Goal: Task Accomplishment & Management: Manage account settings

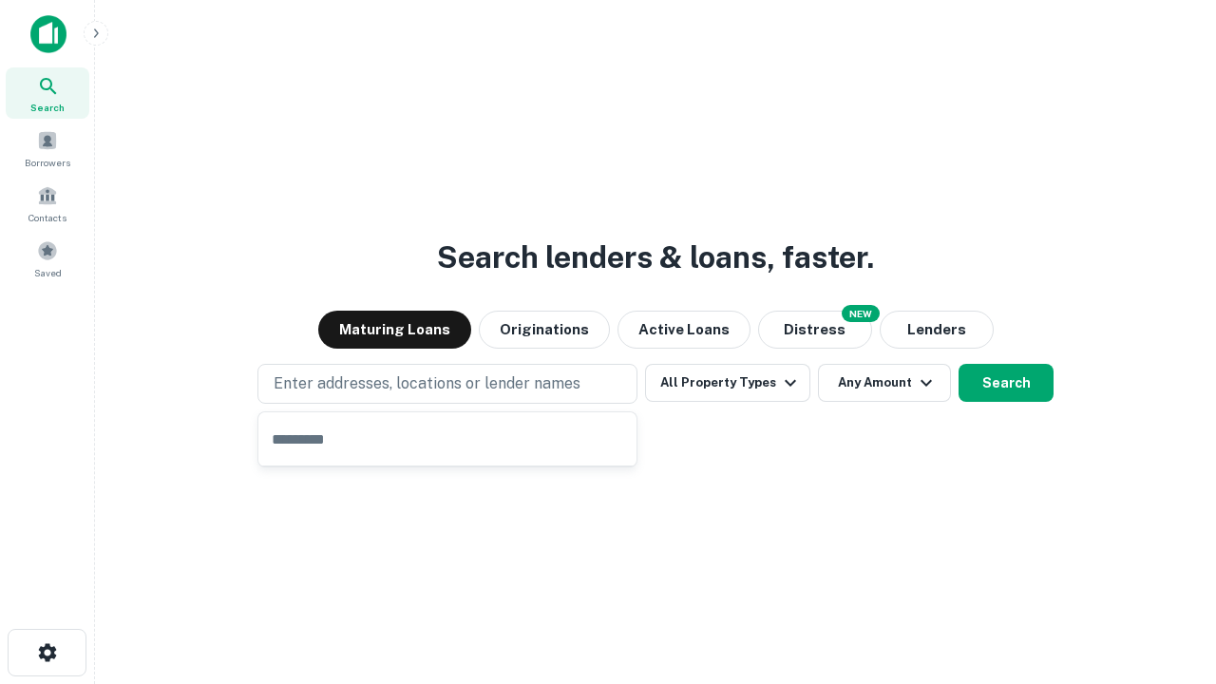
type input "**********"
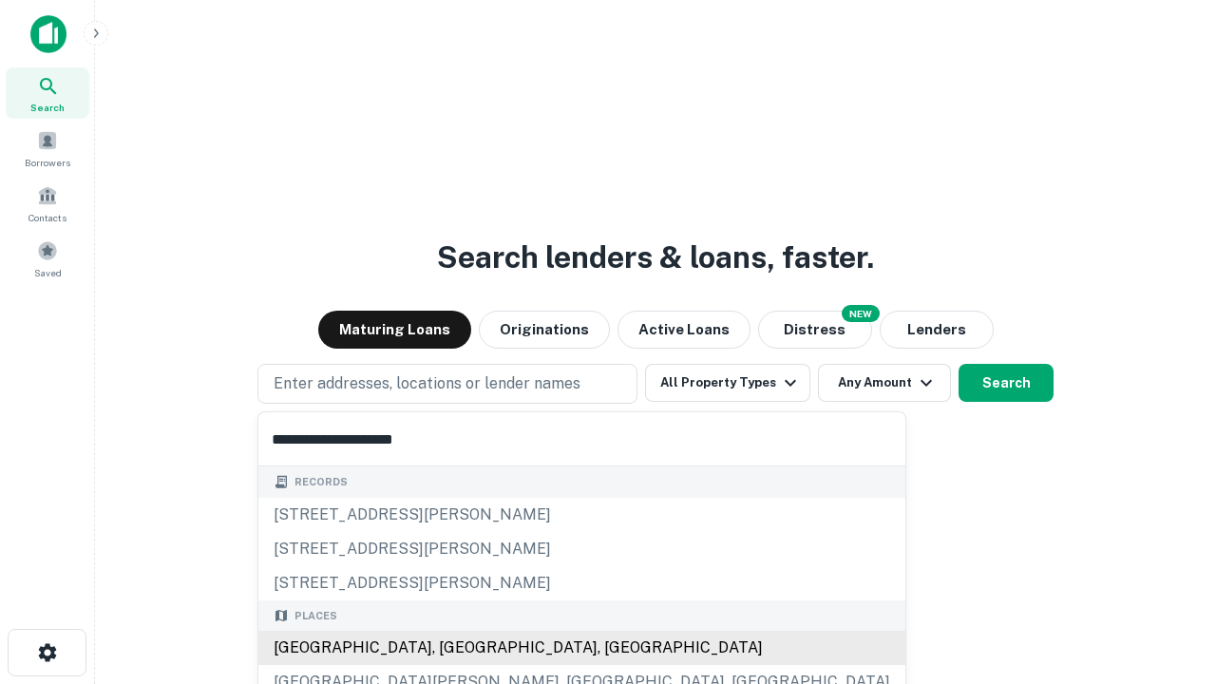
click at [454, 648] on div "Santa Monica, CA, USA" at bounding box center [581, 648] width 647 height 34
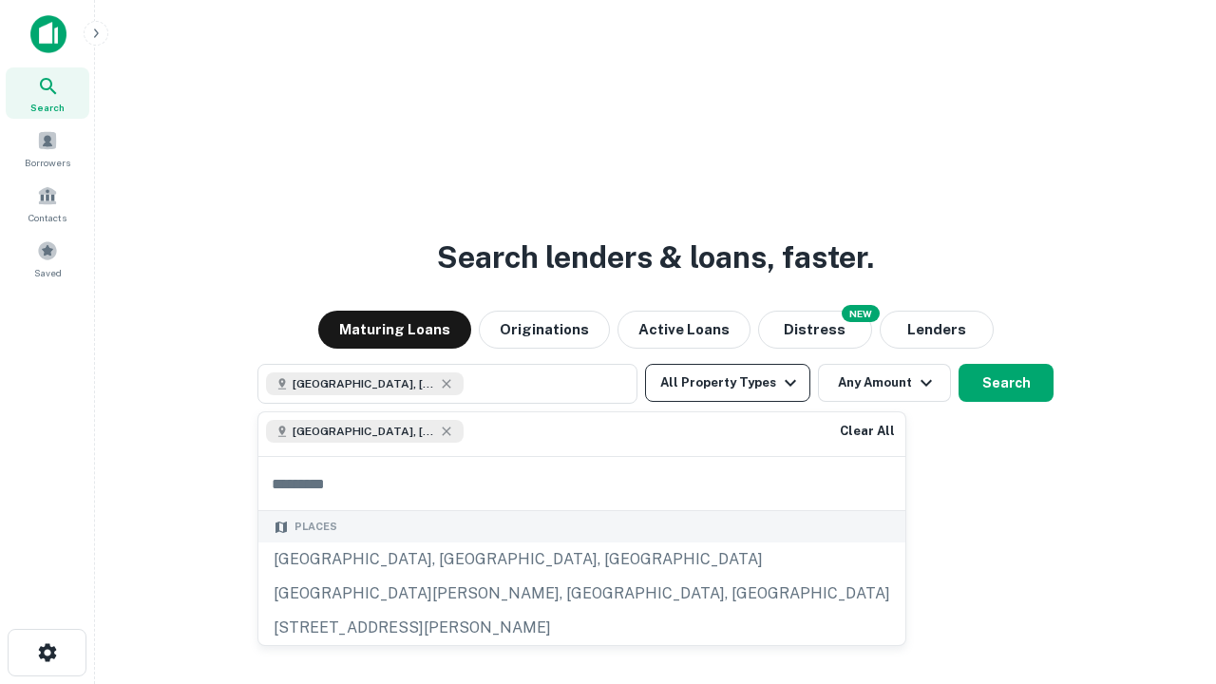
click at [728, 383] on button "All Property Types" at bounding box center [727, 383] width 165 height 38
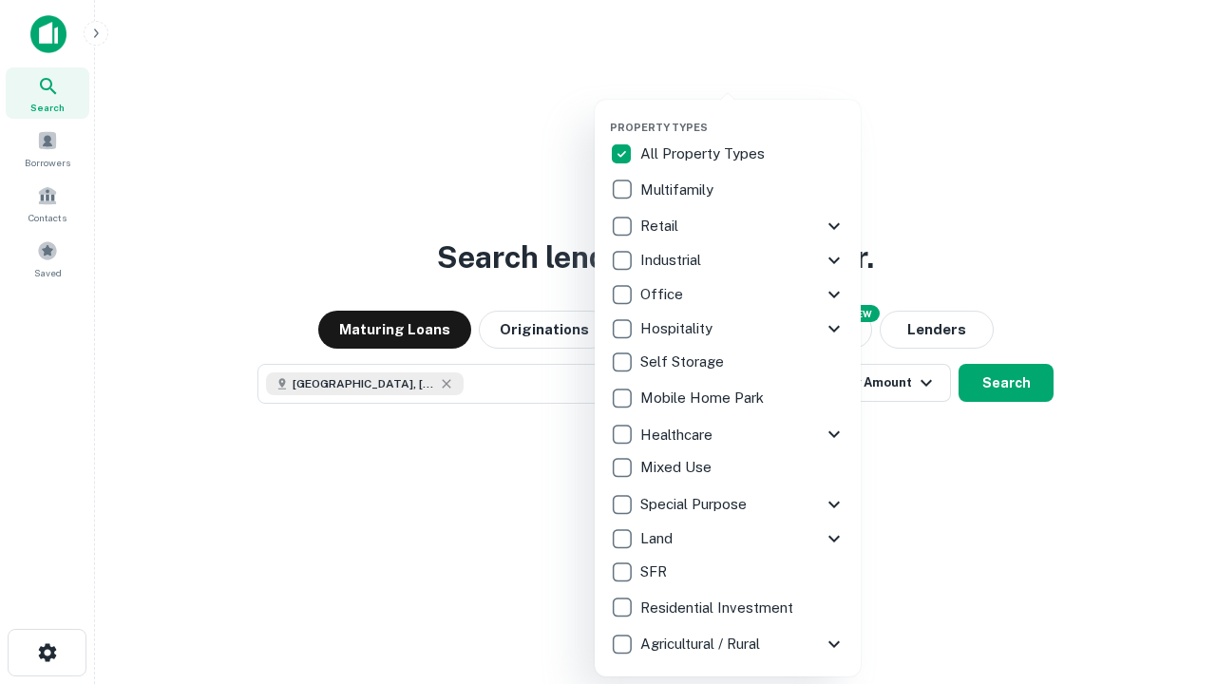
click at [743, 115] on button "button" at bounding box center [743, 115] width 266 height 1
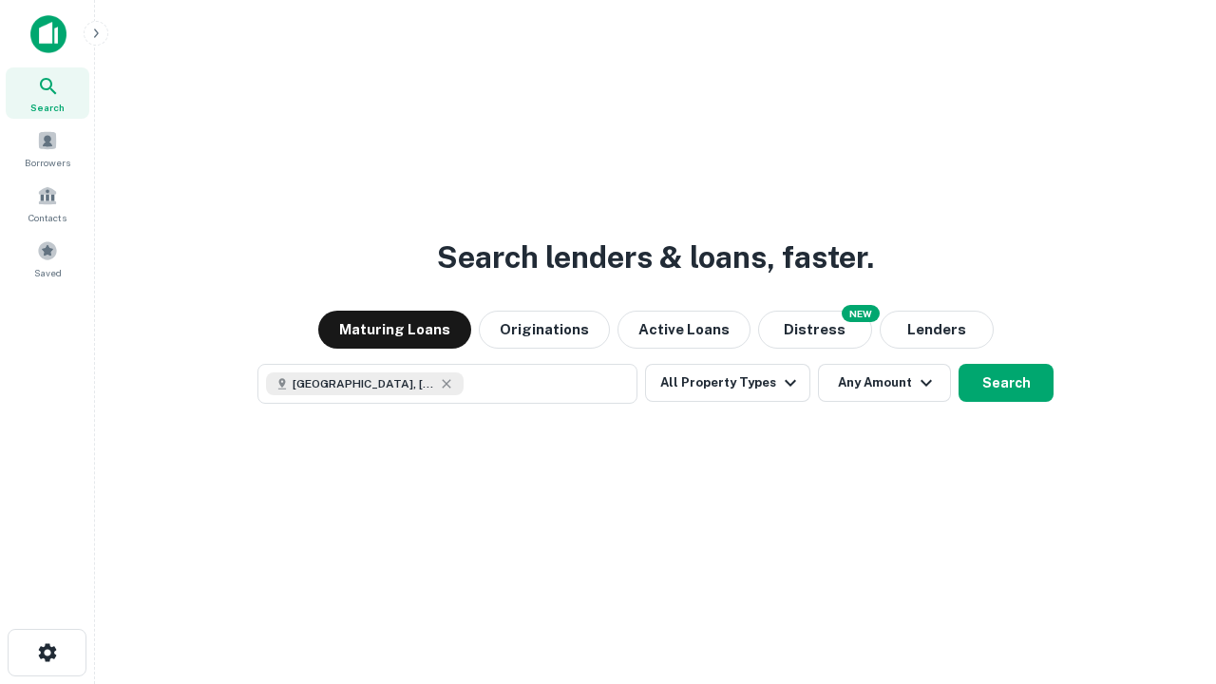
scroll to position [30, 0]
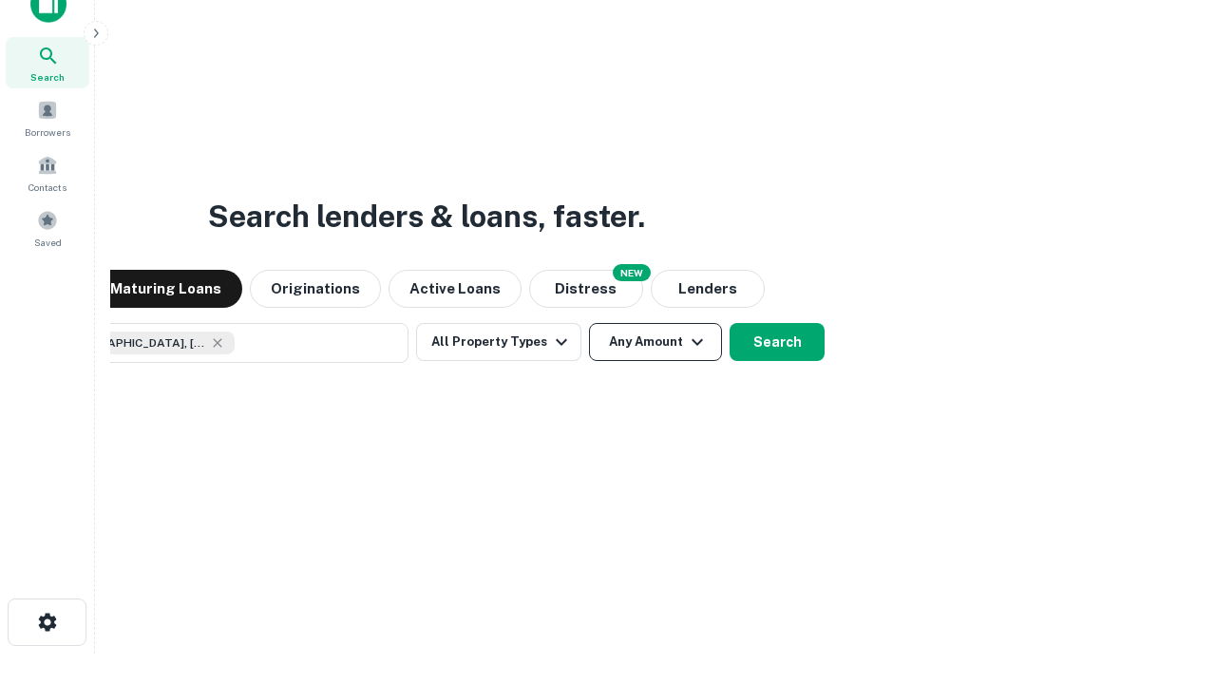
click at [589, 323] on button "Any Amount" at bounding box center [655, 342] width 133 height 38
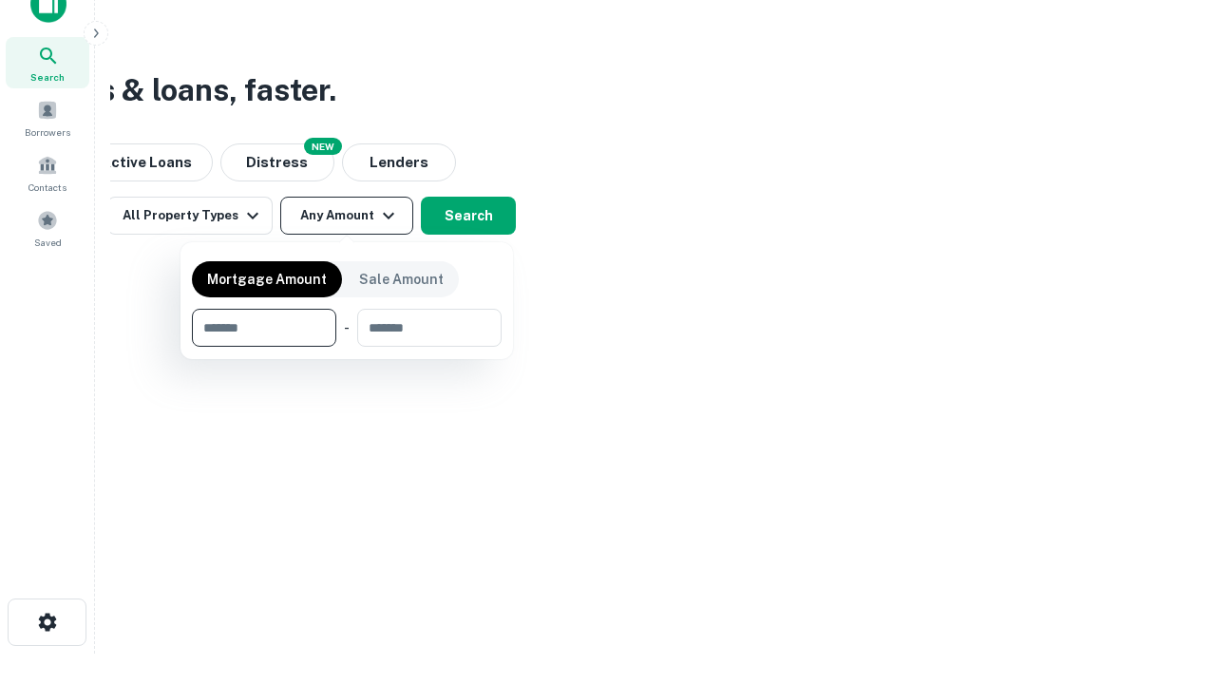
type input "*******"
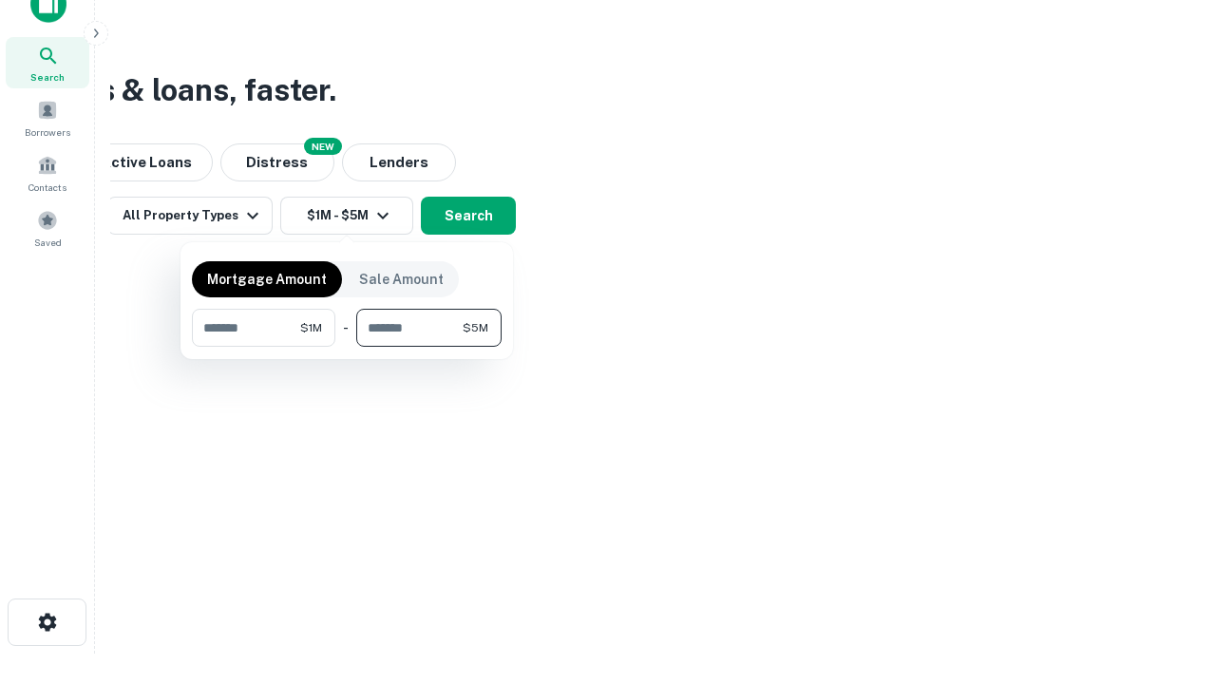
type input "*******"
click at [347, 347] on button "button" at bounding box center [347, 347] width 310 height 1
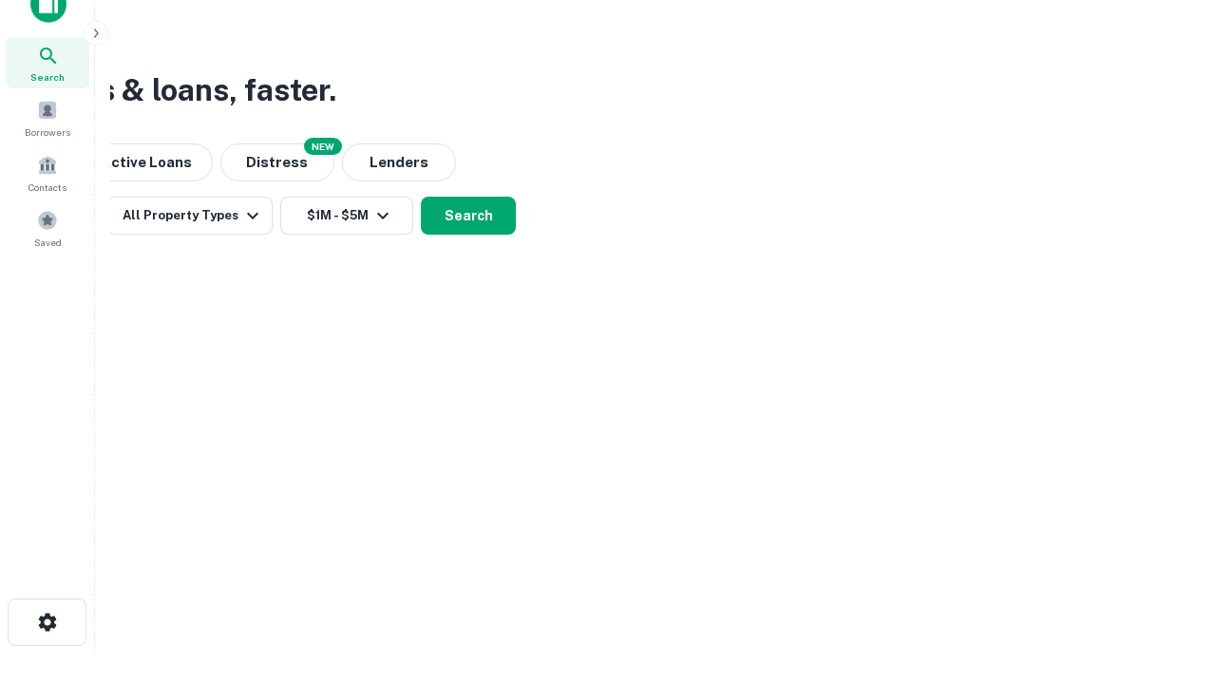
scroll to position [0, 0]
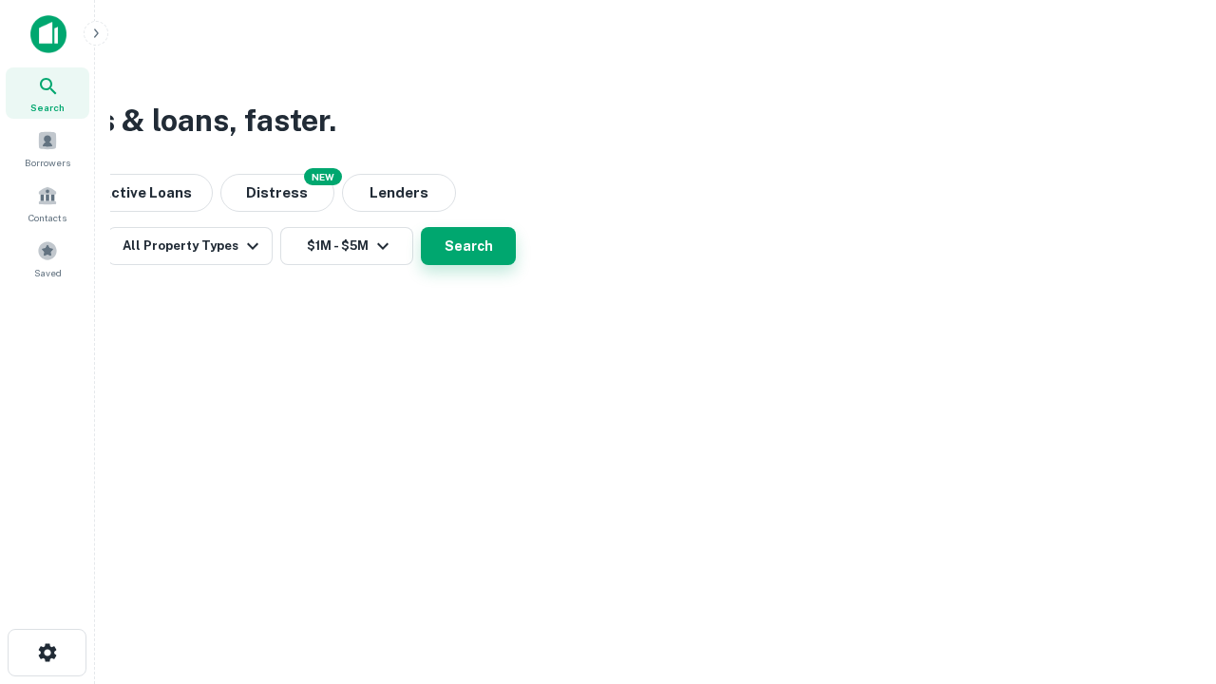
click at [516, 265] on button "Search" at bounding box center [468, 246] width 95 height 38
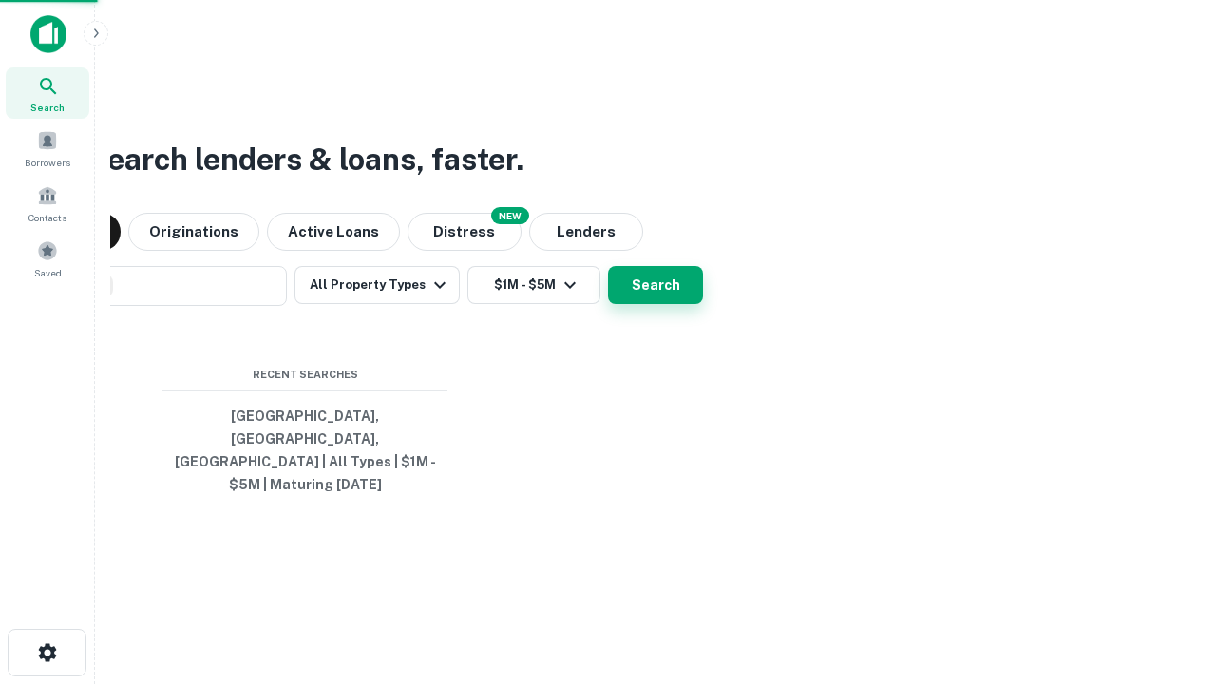
scroll to position [30, 0]
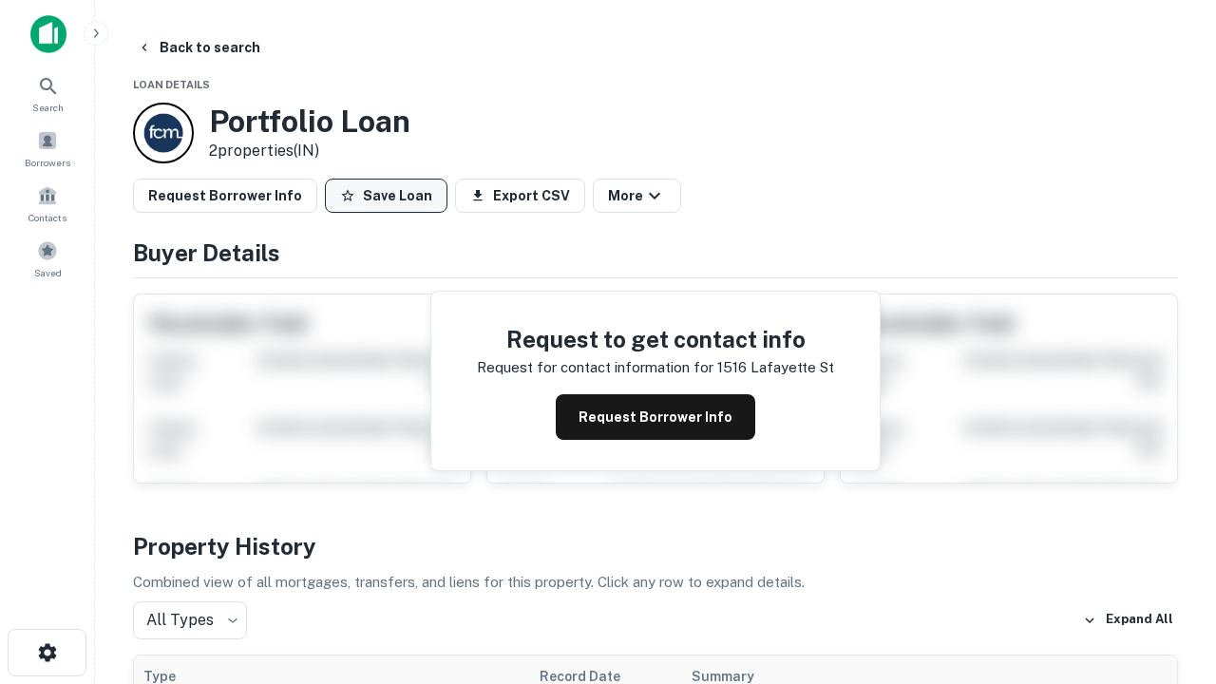
click at [386, 196] on button "Save Loan" at bounding box center [386, 196] width 123 height 34
click at [391, 196] on button "Loan Saved" at bounding box center [390, 196] width 131 height 34
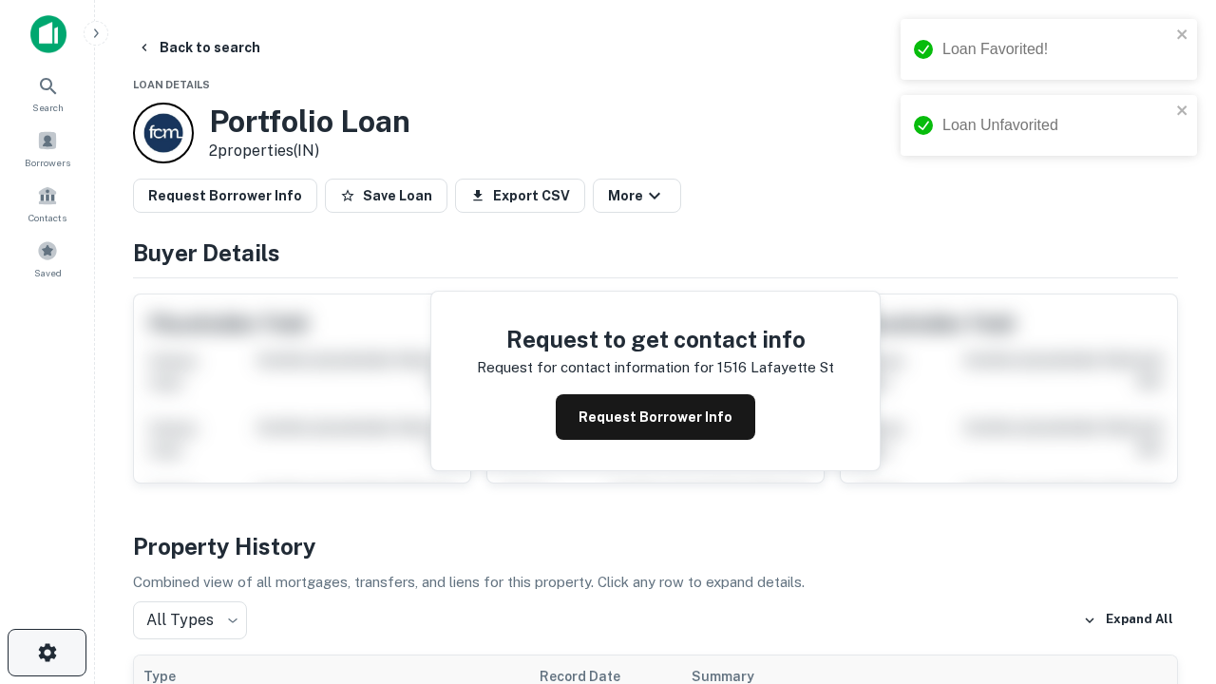
click at [47, 653] on icon "button" at bounding box center [47, 652] width 23 height 23
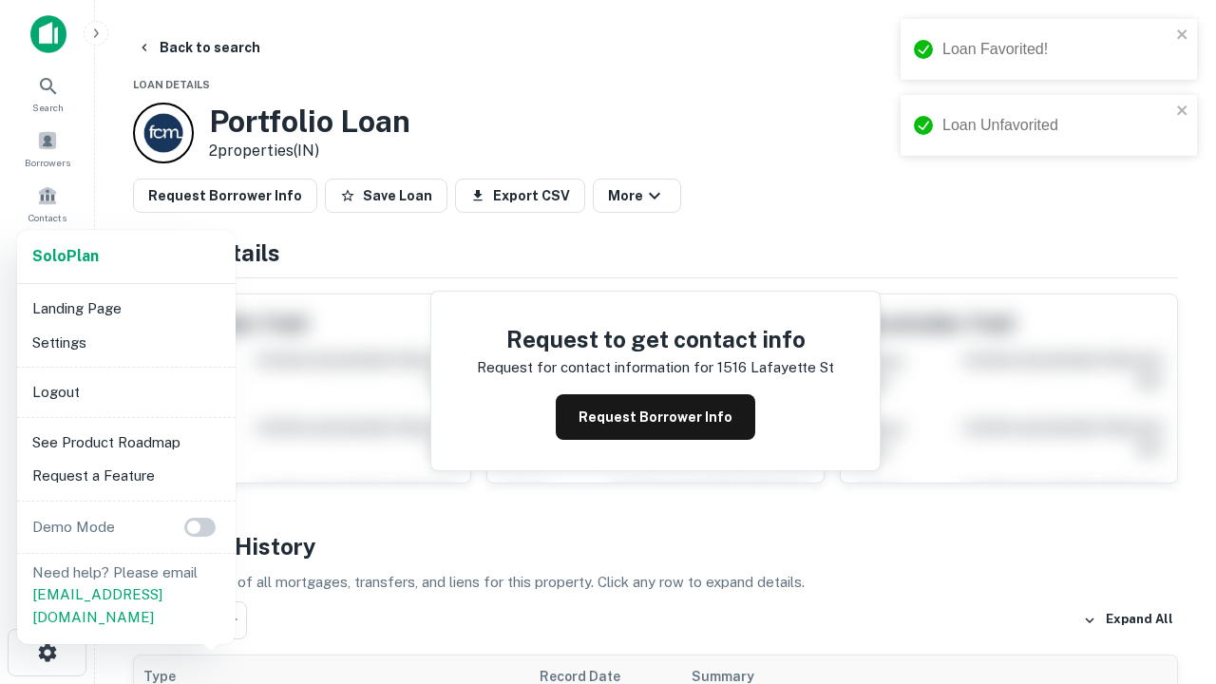
click at [125, 392] on li "Logout" at bounding box center [126, 392] width 203 height 34
